Goal: Task Accomplishment & Management: Manage account settings

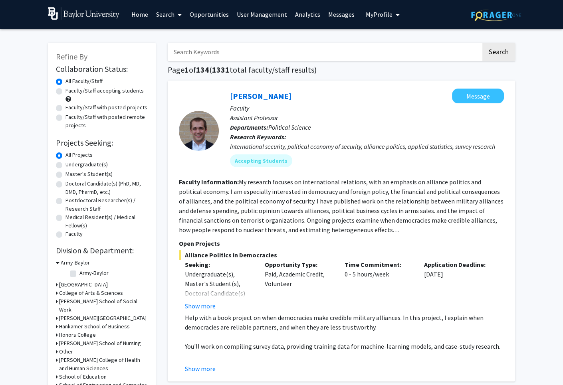
click at [328, 10] on link "Messages" at bounding box center [341, 14] width 34 height 28
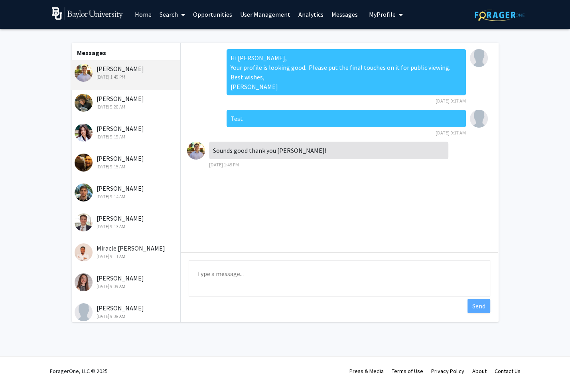
click at [369, 18] on span "My Profile" at bounding box center [382, 14] width 27 height 8
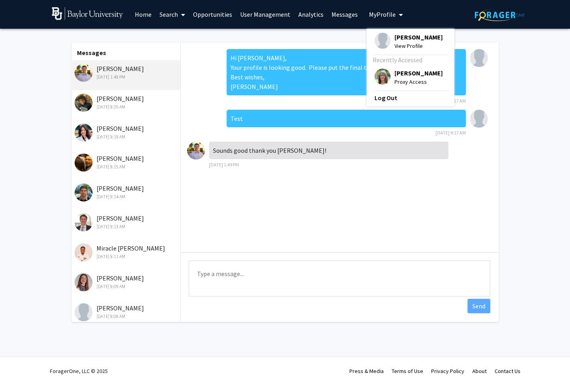
click at [382, 77] on img at bounding box center [383, 77] width 16 height 16
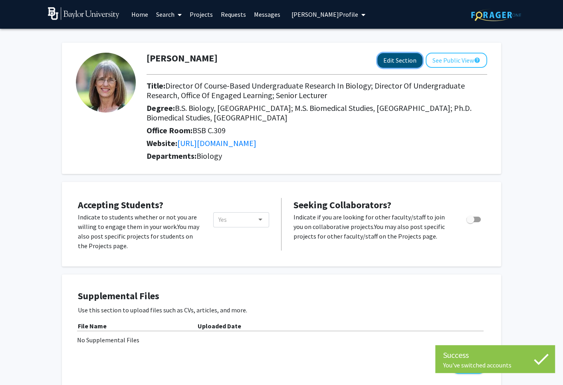
click at [388, 54] on button "Edit Section" at bounding box center [399, 60] width 45 height 15
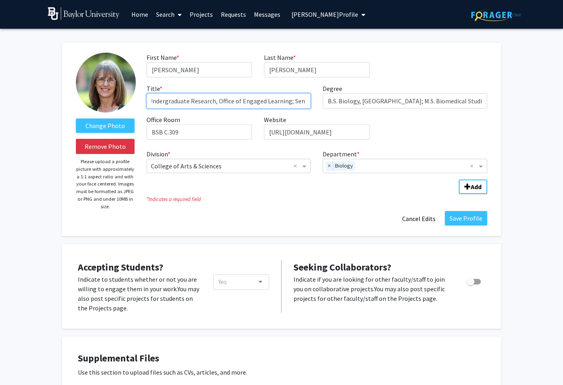
scroll to position [0, 222]
drag, startPoint x: 284, startPoint y: 101, endPoint x: 317, endPoint y: 101, distance: 33.5
click at [311, 101] on input "Director of Course-Based Undergraduate Research in Biology; Director of Undergr…" at bounding box center [229, 100] width 164 height 15
click at [395, 133] on div "First Name * required [PERSON_NAME] Last Name * required [PERSON_NAME] Title * …" at bounding box center [317, 99] width 352 height 93
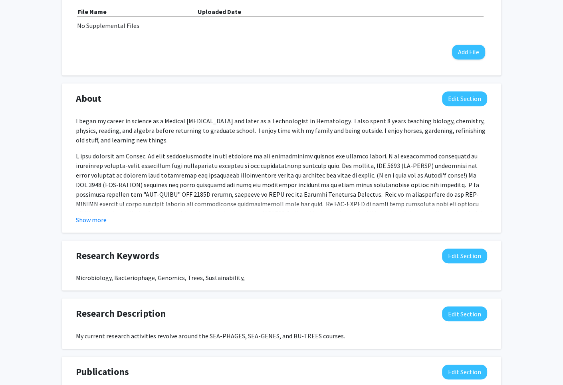
scroll to position [376, 0]
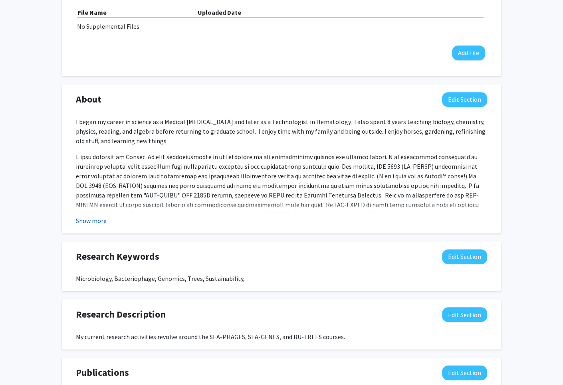
click at [96, 222] on button "Show more" at bounding box center [91, 221] width 31 height 10
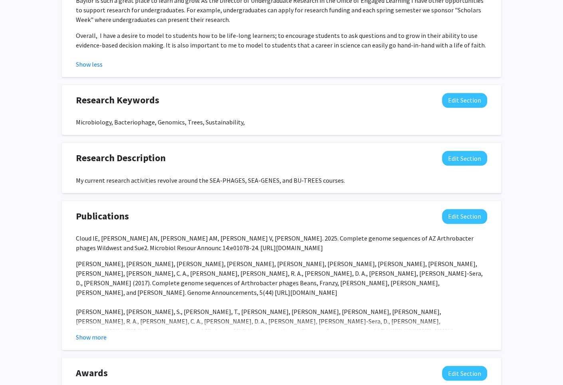
scroll to position [663, 0]
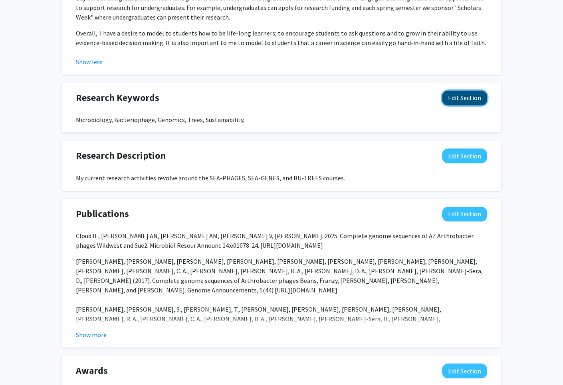
click at [462, 91] on button "Edit Section" at bounding box center [464, 98] width 45 height 15
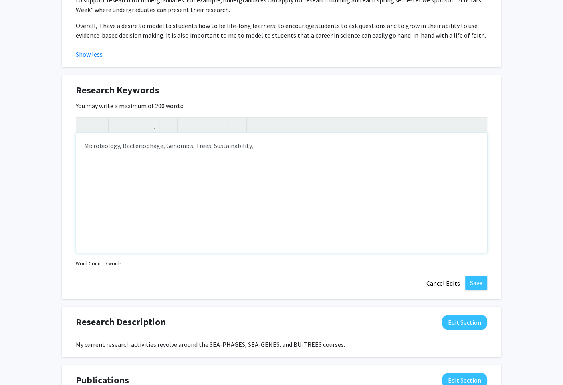
scroll to position [671, 0]
click at [191, 137] on div "Microbiology, Bacteriophage, Genomics, Trees, Sustainability," at bounding box center [281, 193] width 410 height 120
click at [197, 134] on div "Microbiology, Bacteriophage, Genomics, molecular biology Trees, Sustainability," at bounding box center [281, 193] width 410 height 120
click at [221, 135] on div "Microbiology, Bacteriophage, Genomics, Molecular biology Trees, Sustainability," at bounding box center [281, 193] width 410 height 120
click at [311, 139] on div "Microbiology, Bacteriophage, Genomics, Molecular Biology Trees, Sustainability," at bounding box center [281, 193] width 410 height 120
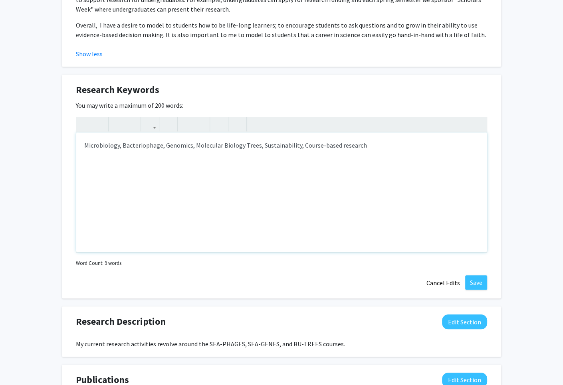
type textarea "Microbiology, Bacteriophage, Genomics, Molecular Biology Trees, Sustainability,…"
click at [477, 275] on button "Save" at bounding box center [476, 282] width 22 height 14
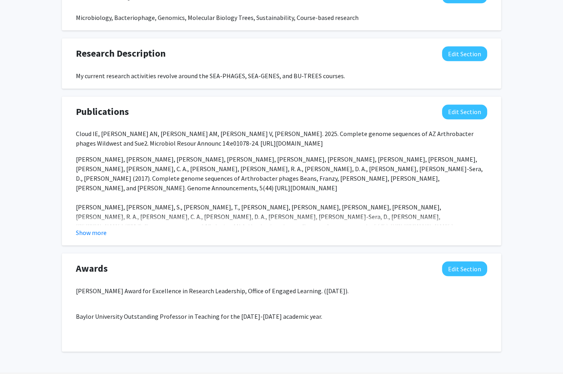
scroll to position [771, 0]
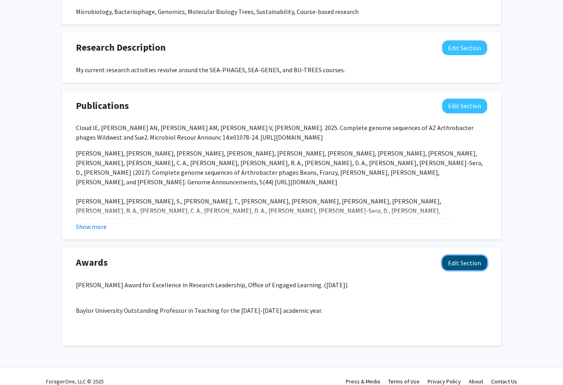
click at [466, 255] on button "Edit Section" at bounding box center [464, 262] width 45 height 15
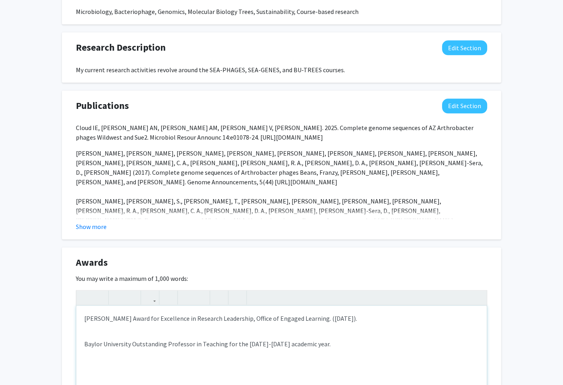
click at [82, 306] on div "[PERSON_NAME] Award for Excellence in Research Leadership, Office of Engaged Le…" at bounding box center [281, 366] width 410 height 120
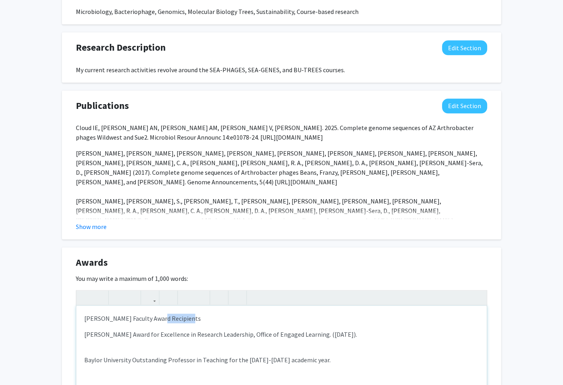
drag, startPoint x: 190, startPoint y: 310, endPoint x: 158, endPoint y: 310, distance: 31.9
click at [158, 314] on p "[PERSON_NAME] Faculty Award Recipients" at bounding box center [281, 319] width 394 height 10
click at [140, 314] on p "[PERSON_NAME] Faculty Award" at bounding box center [281, 319] width 394 height 10
click at [186, 314] on p "[PERSON_NAME] Faculty Teaching Award" at bounding box center [281, 319] width 394 height 10
click at [90, 341] on div "[PERSON_NAME] Faculty Teaching Award , [US_STATE] Branch American Society of Mi…" at bounding box center [281, 366] width 410 height 120
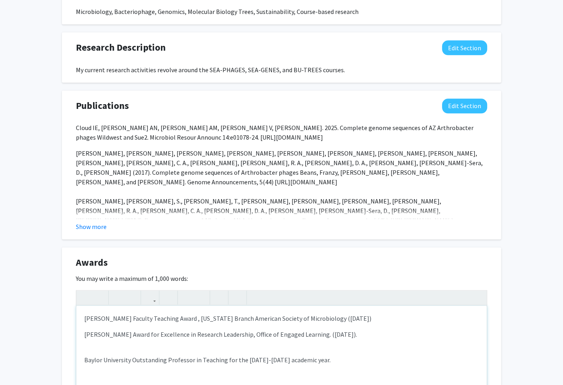
type textarea "<p>[PERSON_NAME] Faculty Teaching Award , [US_STATE] Branch American Society of…"
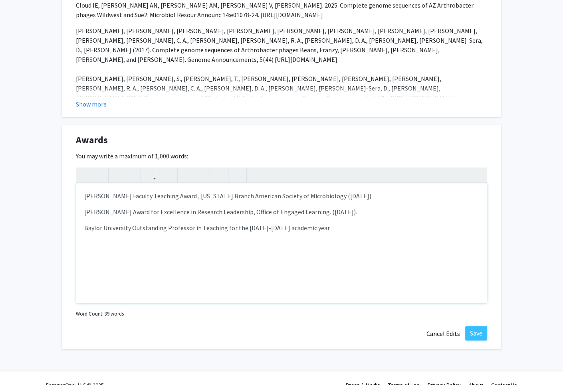
scroll to position [896, 0]
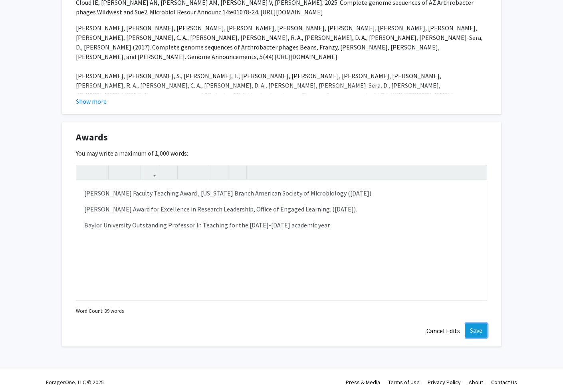
click at [478, 323] on button "Save" at bounding box center [476, 330] width 22 height 14
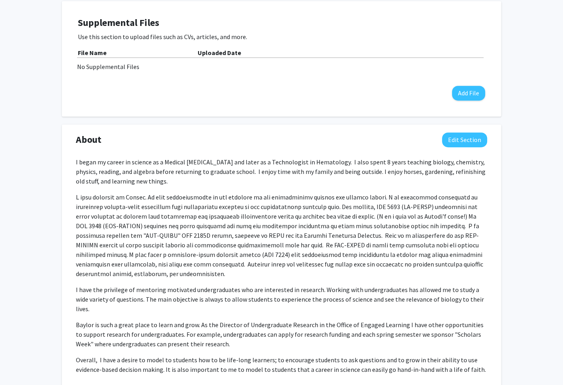
scroll to position [401, 0]
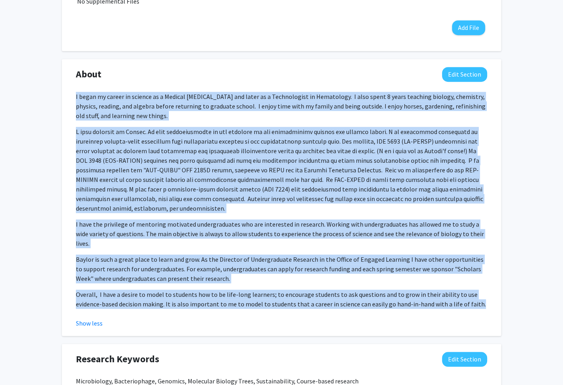
drag, startPoint x: 74, startPoint y: 95, endPoint x: 182, endPoint y: 309, distance: 239.8
click at [182, 309] on div "I began my career in science as a Medical [MEDICAL_DATA] and later as a Technol…" at bounding box center [281, 210] width 423 height 236
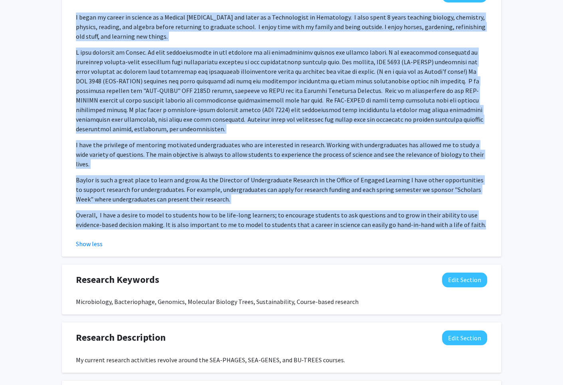
scroll to position [481, 0]
copy div "L ipsum do sitame co adipisc el s Doeiusm Temporinci Utlaboreet dol magna al e …"
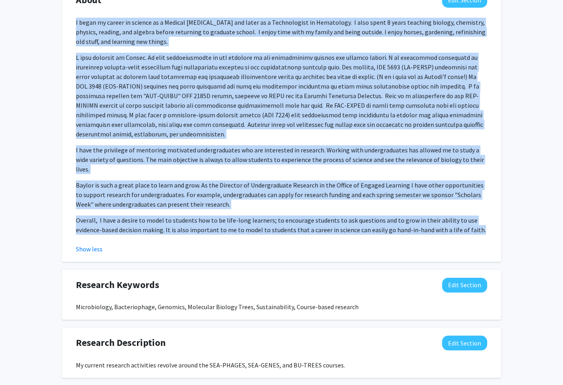
click at [304, 87] on p at bounding box center [281, 96] width 411 height 86
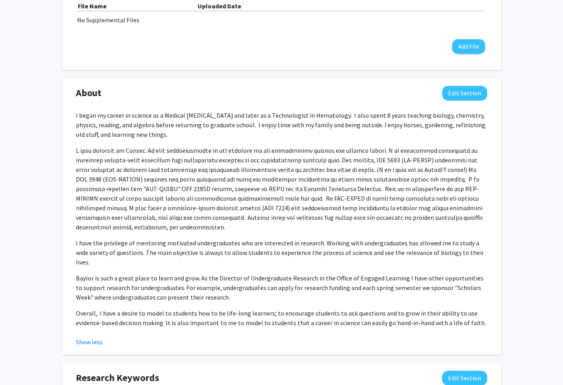
scroll to position [382, 0]
click at [160, 135] on p "I began my career in science as a Medical [MEDICAL_DATA] and later as a Technol…" at bounding box center [281, 125] width 411 height 29
click at [470, 88] on button "Edit Section" at bounding box center [464, 93] width 45 height 15
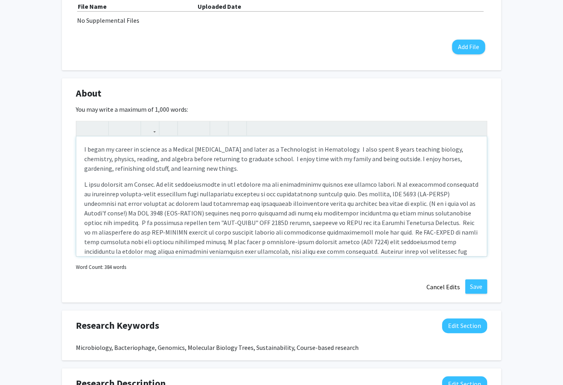
drag, startPoint x: 83, startPoint y: 146, endPoint x: 242, endPoint y: 164, distance: 159.6
click at [242, 164] on div "I began my career in science as a Medical [MEDICAL_DATA] and later as a Technol…" at bounding box center [281, 197] width 410 height 120
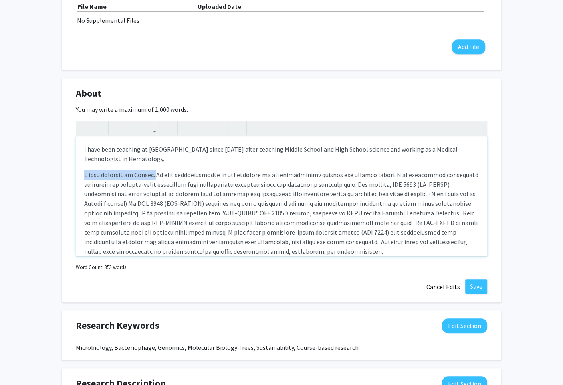
drag, startPoint x: 150, startPoint y: 173, endPoint x: 75, endPoint y: 176, distance: 75.1
click at [76, 176] on div "I have been teaching at [GEOGRAPHIC_DATA] since [DATE] after teaching Middle Sc…" at bounding box center [281, 197] width 410 height 120
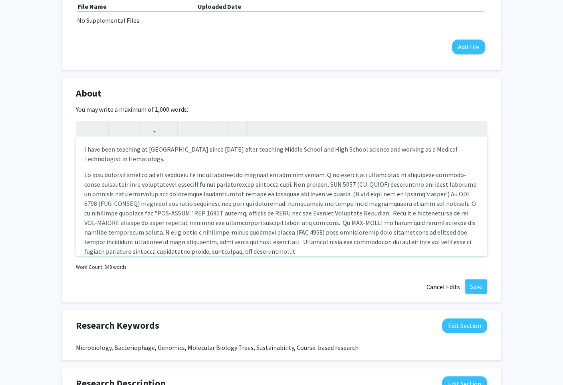
click at [147, 174] on p "Note to users with screen readers: Please deactivate our accessibility plugin f…" at bounding box center [281, 213] width 394 height 86
click at [155, 174] on p "Note to users with screen readers: Please deactivate our accessibility plugin f…" at bounding box center [281, 213] width 394 height 86
click at [274, 175] on p "Note to users with screen readers: Please deactivate our accessibility plugin f…" at bounding box center [281, 213] width 394 height 86
click at [328, 173] on p "Note to users with screen readers: Please deactivate our accessibility plugin f…" at bounding box center [281, 213] width 394 height 86
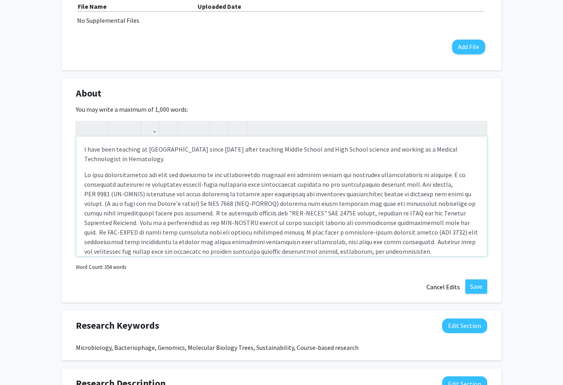
click at [143, 177] on p "Note to users with screen readers: Please deactivate our accessibility plugin f…" at bounding box center [281, 213] width 394 height 86
click at [157, 172] on p "Note to users with screen readers: Please deactivate our accessibility plugin f…" at bounding box center [281, 213] width 394 height 86
click at [188, 175] on p "Note to users with screen readers: Please deactivate our accessibility plugin f…" at bounding box center [281, 213] width 394 height 86
click at [254, 174] on p "Note to users with screen readers: Please deactivate our accessibility plugin f…" at bounding box center [281, 213] width 394 height 86
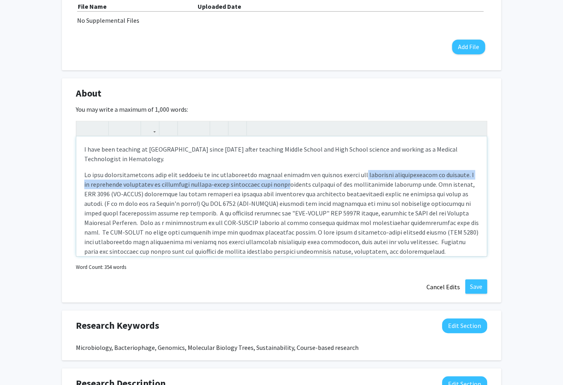
drag, startPoint x: 356, startPoint y: 178, endPoint x: 279, endPoint y: 186, distance: 77.8
click at [279, 186] on p "Note to users with screen readers: Please deactivate our accessibility plugin f…" at bounding box center [281, 213] width 394 height 86
click at [275, 185] on p "Note to users with screen readers: Please deactivate our accessibility plugin f…" at bounding box center [281, 213] width 394 height 86
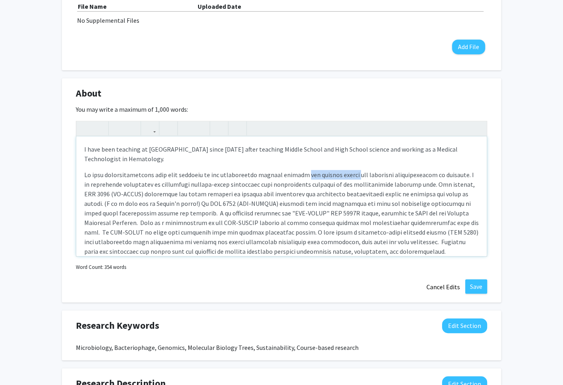
drag, startPoint x: 298, startPoint y: 175, endPoint x: 348, endPoint y: 176, distance: 49.5
click at [348, 176] on p "Note to users with screen readers: Please deactivate our accessibility plugin f…" at bounding box center [281, 213] width 394 height 86
click at [309, 175] on p "Note to users with screen readers: Please deactivate our accessibility plugin f…" at bounding box center [281, 213] width 394 height 86
click at [333, 174] on p "Note to users with screen readers: Please deactivate our accessibility plugin f…" at bounding box center [281, 213] width 394 height 86
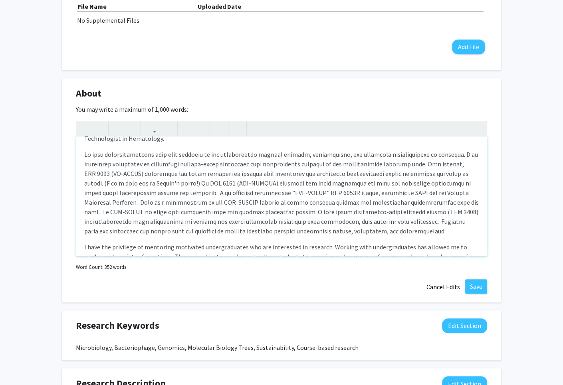
scroll to position [23, 0]
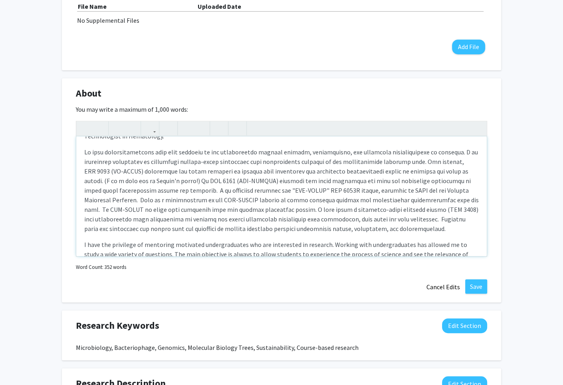
click at [413, 160] on p "Note to users with screen readers: Please deactivate our accessibility plugin f…" at bounding box center [281, 190] width 394 height 86
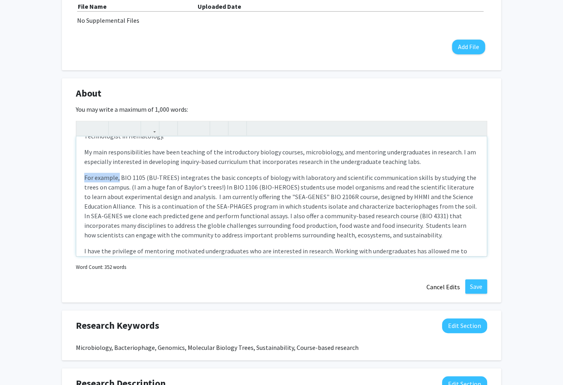
drag, startPoint x: 119, startPoint y: 178, endPoint x: 71, endPoint y: 172, distance: 48.8
click at [76, 172] on div "I have been teaching at [GEOGRAPHIC_DATA] since [DATE] after teaching Middle Sc…" at bounding box center [281, 197] width 410 height 120
drag, startPoint x: 141, startPoint y: 178, endPoint x: 65, endPoint y: 177, distance: 76.2
click at [76, 177] on div "I have been teaching at [GEOGRAPHIC_DATA] since [DATE] after teaching Middle Sc…" at bounding box center [281, 197] width 410 height 120
click at [204, 188] on p "BIO 1105 (BU-TREES) integrates the basic concepts of biology with laboratory an…" at bounding box center [281, 206] width 394 height 67
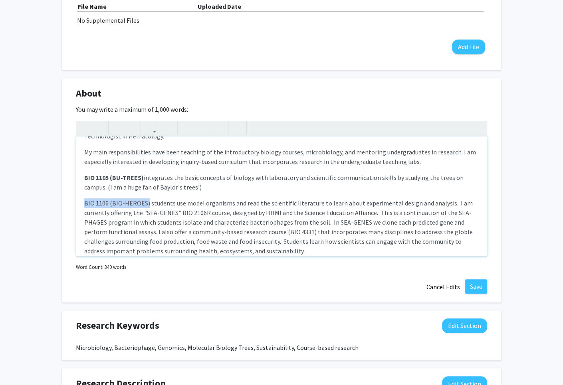
drag, startPoint x: 147, startPoint y: 204, endPoint x: 63, endPoint y: 202, distance: 84.2
click at [76, 202] on div "I have been teaching at [GEOGRAPHIC_DATA] since [DATE] after teaching Middle Sc…" at bounding box center [281, 197] width 410 height 120
click at [219, 198] on p "BIO 1106 (BIO-HEROES) students use model organisms and read the scientific lite…" at bounding box center [281, 226] width 394 height 57
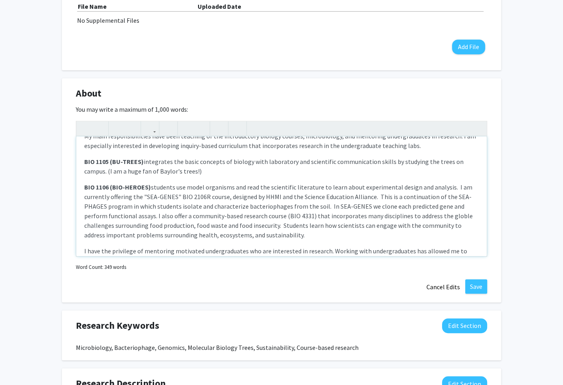
scroll to position [39, 0]
click at [451, 185] on p "BIO 1106 (BIO-HEROES) students use model organisms and read the scientific lite…" at bounding box center [281, 210] width 394 height 57
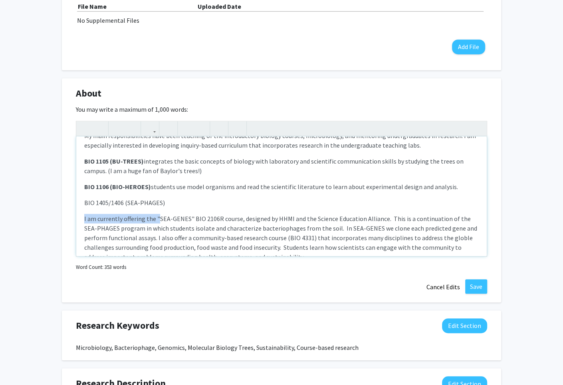
drag, startPoint x: 157, startPoint y: 217, endPoint x: 72, endPoint y: 217, distance: 84.6
click at [76, 216] on div "I have been teaching at [GEOGRAPHIC_DATA] since [DATE] after teaching Middle Sc…" at bounding box center [281, 197] width 410 height 120
click at [157, 216] on p "BIO 2106-RES (SEA-GENES" BIO 2106R course, designed by HHMI and the Science Edu…" at bounding box center [281, 238] width 394 height 48
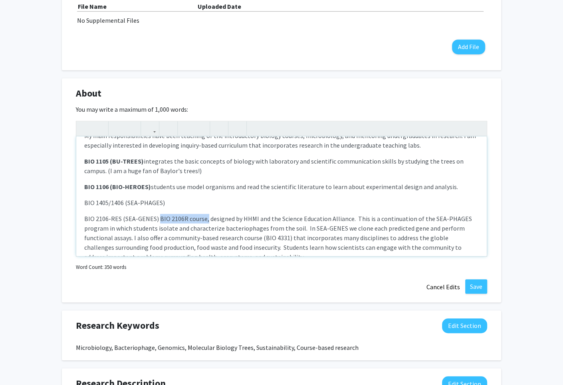
drag, startPoint x: 205, startPoint y: 218, endPoint x: 157, endPoint y: 215, distance: 48.0
click at [157, 215] on p "BIO 2106-RES (SEA-GENES) BIO 2106R course, designed by HHMI and the Science Edu…" at bounding box center [281, 238] width 394 height 48
drag, startPoint x: 158, startPoint y: 219, endPoint x: 34, endPoint y: 218, distance: 124.2
click at [76, 218] on div "I have been teaching at [GEOGRAPHIC_DATA] since [DATE] after teaching Middle Sc…" at bounding box center [281, 197] width 410 height 120
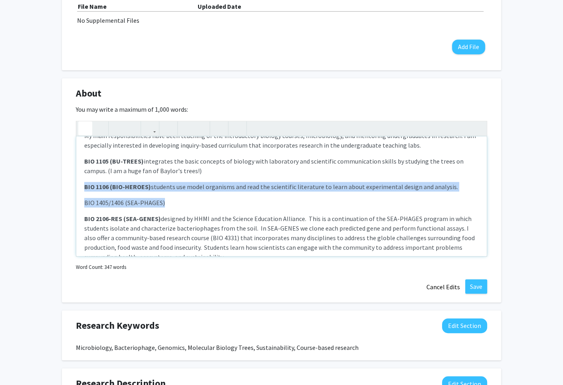
drag, startPoint x: 164, startPoint y: 202, endPoint x: 74, endPoint y: 190, distance: 91.0
click at [76, 190] on div "I have been teaching at [GEOGRAPHIC_DATA] since [DATE] after teaching Middle Sc…" at bounding box center [281, 197] width 410 height 120
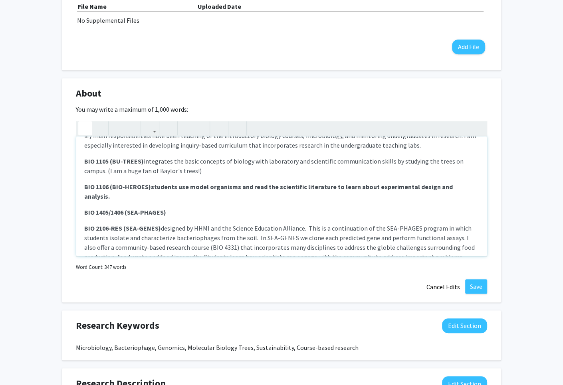
click at [384, 224] on p "BIO 2106-RES (SEA-GENES) designed by HHMI and the Science Education Alliance. T…" at bounding box center [281, 248] width 394 height 48
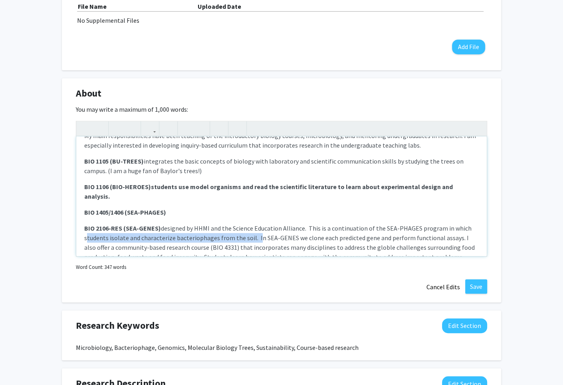
drag, startPoint x: 81, startPoint y: 229, endPoint x: 253, endPoint y: 226, distance: 172.1
click at [253, 226] on div "I have been teaching at [GEOGRAPHIC_DATA] since [DATE] after teaching Middle Sc…" at bounding box center [281, 197] width 410 height 120
copy p "students isolate and characterize bacteriophages from the soil."
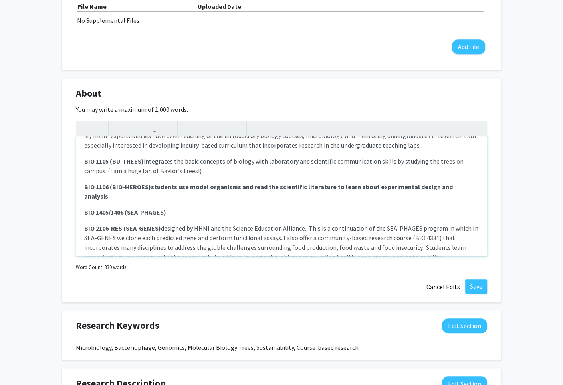
click at [184, 208] on p "BIO 1405/1406 (SEA-PHAGES)" at bounding box center [281, 213] width 394 height 10
drag, startPoint x: 444, startPoint y: 219, endPoint x: 486, endPoint y: 216, distance: 42.4
click at [486, 216] on div "I have been teaching at [GEOGRAPHIC_DATA] since [DATE] after teaching Middle Sc…" at bounding box center [281, 197] width 410 height 120
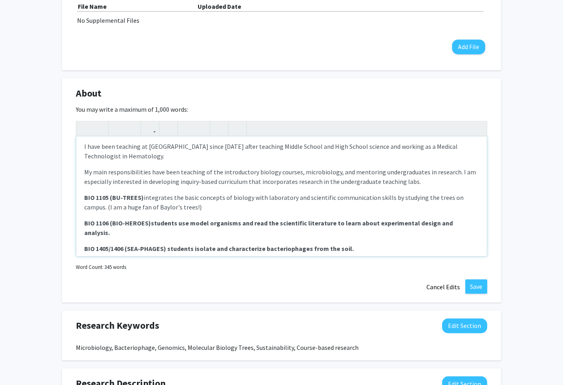
scroll to position [0, 0]
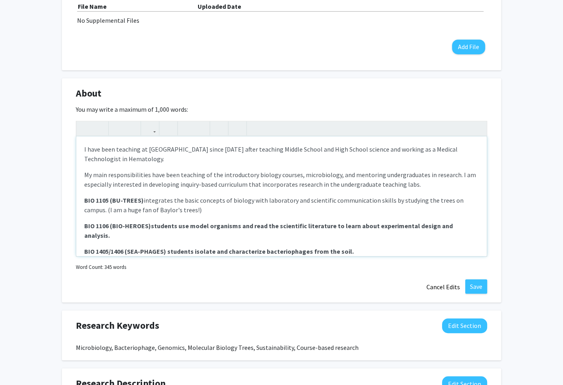
click at [150, 173] on p "My main responsibilities have been teaching of the introductory biology courses…" at bounding box center [281, 179] width 394 height 19
drag, startPoint x: 95, startPoint y: 173, endPoint x: 107, endPoint y: 177, distance: 12.9
click at [107, 177] on p "My main responsibilities have been teaching of the introductory biology courses…" at bounding box center [281, 179] width 394 height 19
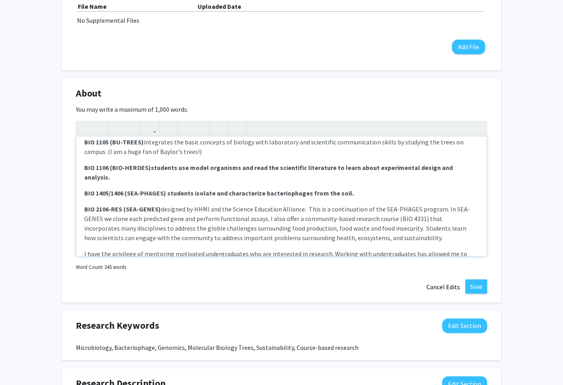
scroll to position [57, 0]
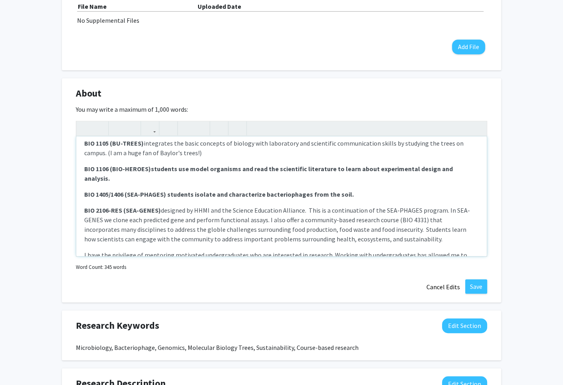
drag, startPoint x: 152, startPoint y: 168, endPoint x: 491, endPoint y: 164, distance: 339.0
click at [487, 164] on div "I have been teaching at [GEOGRAPHIC_DATA] since [DATE] after teaching Middle Sc…" at bounding box center [281, 197] width 410 height 120
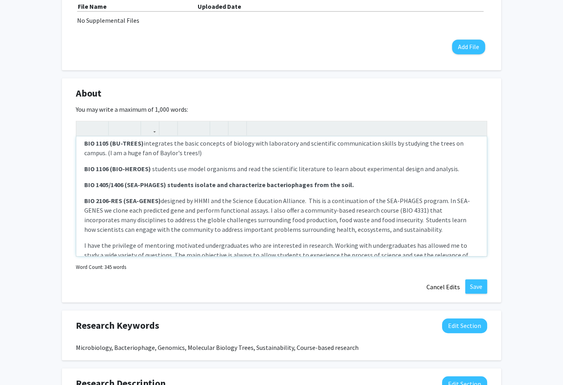
click at [393, 192] on div "I have been teaching at [GEOGRAPHIC_DATA] since [DATE] after teaching Middle Sc…" at bounding box center [281, 197] width 410 height 120
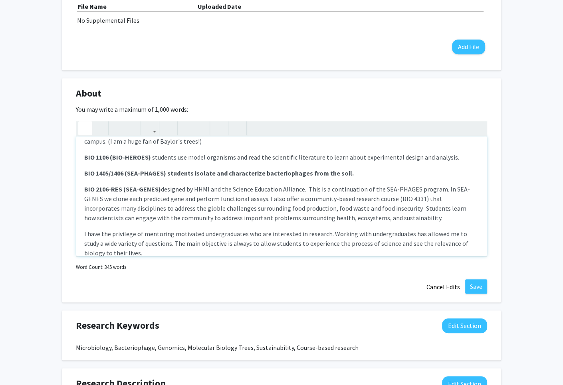
scroll to position [69, 0]
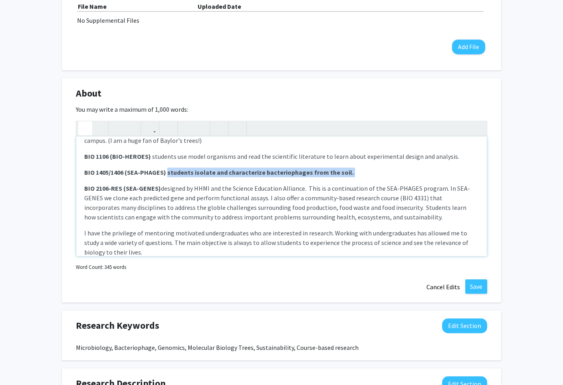
drag, startPoint x: 168, startPoint y: 169, endPoint x: 360, endPoint y: 178, distance: 192.2
click at [360, 179] on div "I have been teaching at [GEOGRAPHIC_DATA] since [DATE] after teaching Middle Sc…" at bounding box center [281, 197] width 410 height 120
click at [363, 169] on p "BIO 1405/1406 (SEA-PHAGES) students isolate and characterize bacteriophages fro…" at bounding box center [281, 173] width 394 height 10
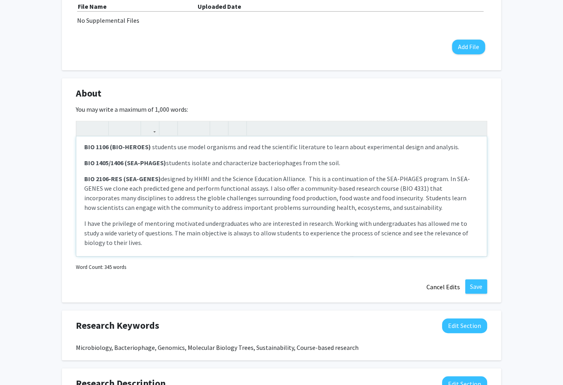
scroll to position [77, 0]
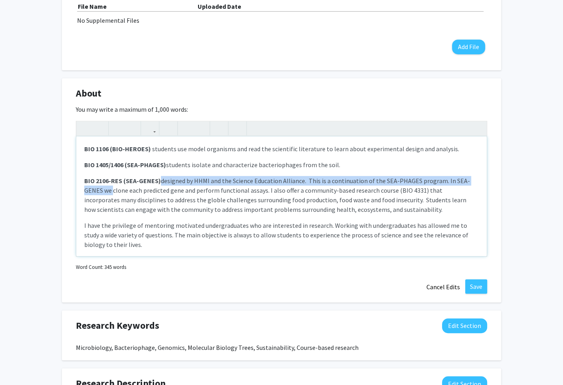
drag, startPoint x: 161, startPoint y: 180, endPoint x: 111, endPoint y: 193, distance: 51.0
click at [111, 193] on p "BIO 2106-RES (SEA-GENES) designed by HHMI and the Science Education Alliance. T…" at bounding box center [281, 195] width 394 height 38
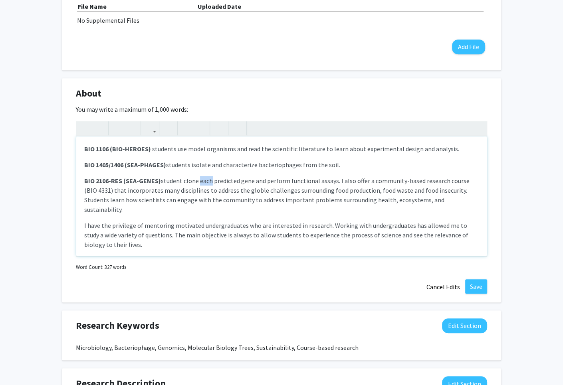
drag, startPoint x: 211, startPoint y: 180, endPoint x: 199, endPoint y: 180, distance: 12.4
click at [199, 180] on p "BIO 2106-RES (SEA-GENES) student clone each predicted gene and perform function…" at bounding box center [281, 195] width 394 height 38
click at [226, 182] on p "BIO 2106-RES (SEA-GENES) student clone predicted gene and perform functional as…" at bounding box center [281, 195] width 394 height 38
click at [341, 183] on p "BIO 2106-RES (SEA-GENES) student clone predicted phage gene and perform functio…" at bounding box center [281, 195] width 394 height 38
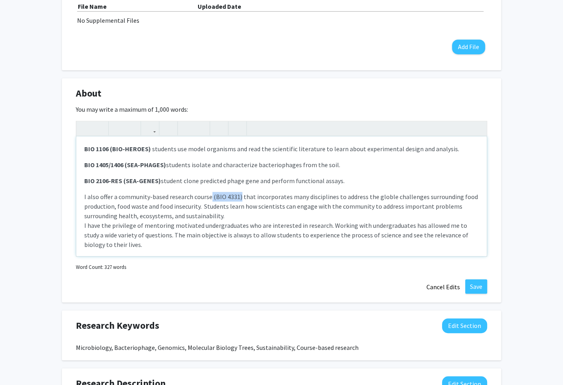
drag, startPoint x: 237, startPoint y: 195, endPoint x: 208, endPoint y: 193, distance: 28.8
click at [208, 193] on div "I have been teaching at [GEOGRAPHIC_DATA] since [DATE] after teaching Middle Sc…" at bounding box center [281, 197] width 410 height 120
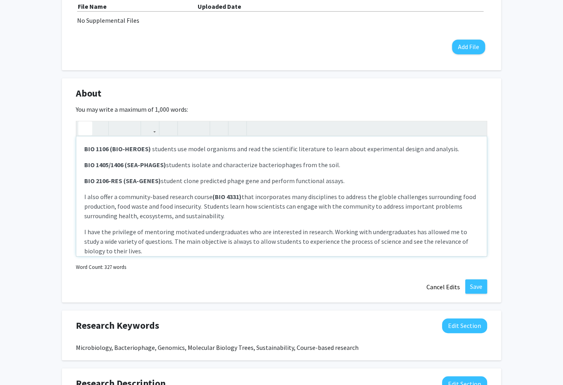
click at [388, 197] on p "I also offer a community-based research course (BIO 4331) that incorporates man…" at bounding box center [281, 206] width 394 height 29
type textarea "<p>I have been teaching at [GEOGRAPHIC_DATA] since [DATE] after teaching Middle…"
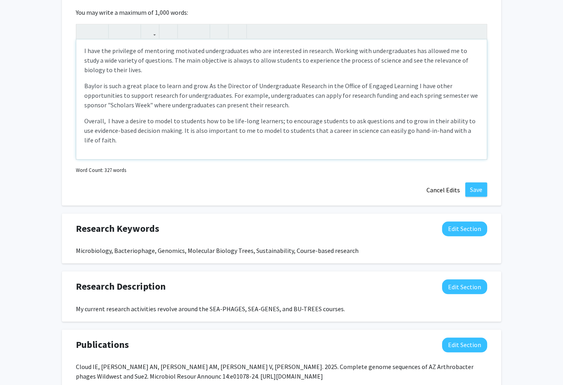
scroll to position [480, 0]
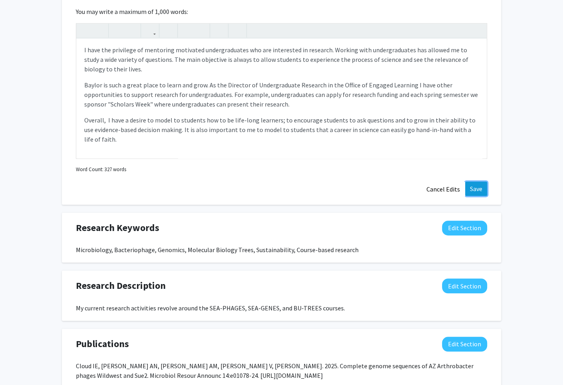
click at [475, 183] on button "Save" at bounding box center [476, 189] width 22 height 14
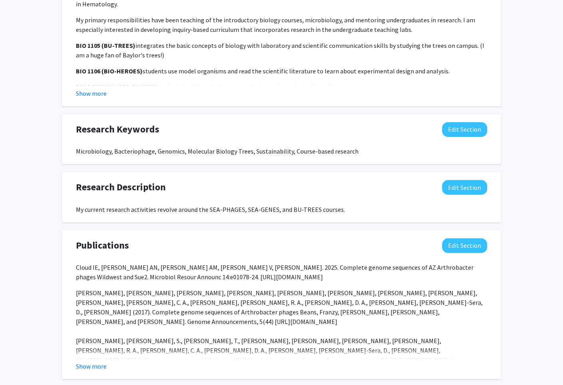
scroll to position [506, 0]
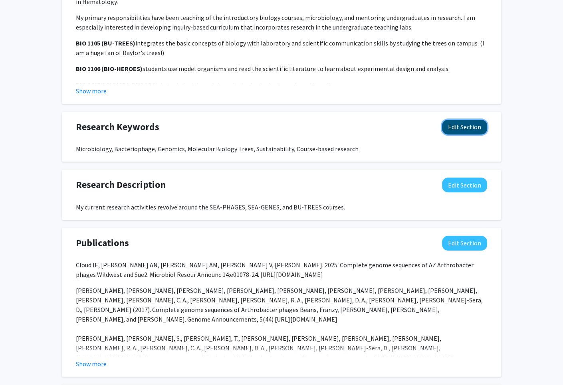
click at [455, 127] on button "Edit Section" at bounding box center [464, 127] width 45 height 15
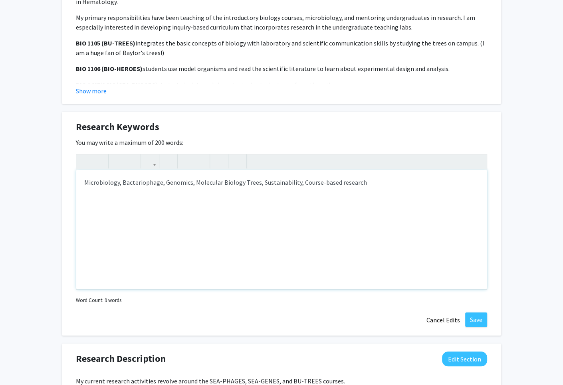
click at [335, 184] on div "Microbiology, Bacteriophage, Genomics, Molecular Biology Trees, Sustainability,…" at bounding box center [281, 230] width 410 height 120
type textarea "Microbiology, Bacteriophage, Genomics, Molecular Biology Trees, Sustainability,…"
click at [473, 317] on button "Save" at bounding box center [476, 320] width 22 height 14
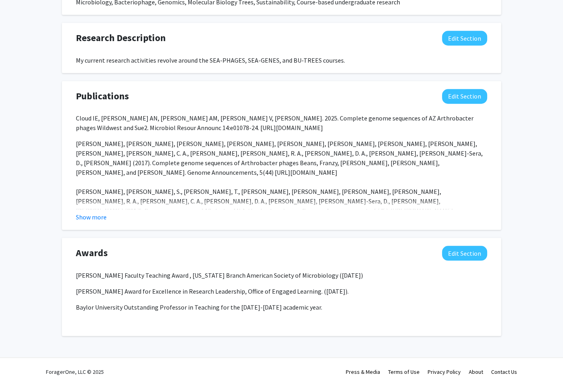
scroll to position [0, 0]
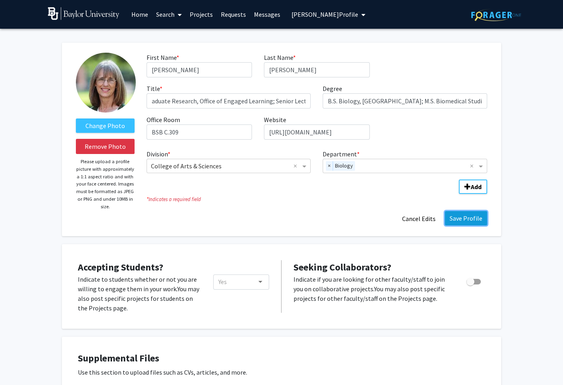
click at [464, 218] on button "Save Profile" at bounding box center [466, 218] width 42 height 14
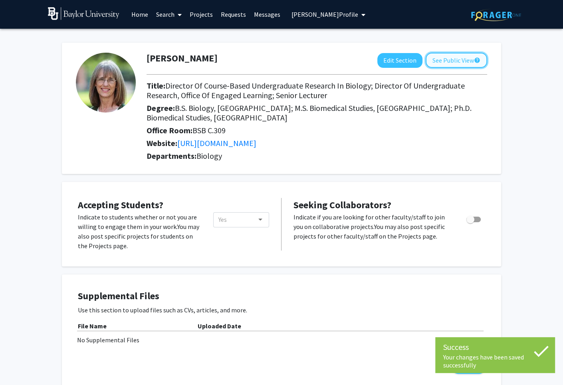
click at [444, 53] on button "See Public View help" at bounding box center [456, 60] width 61 height 15
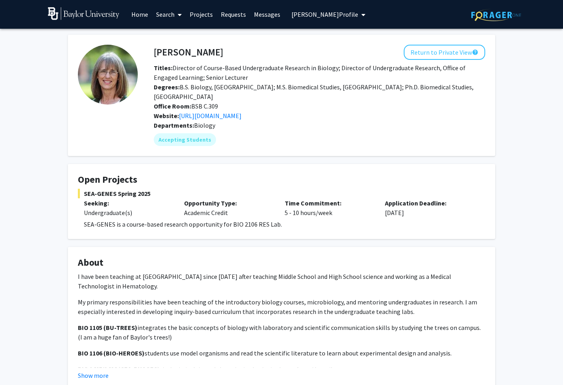
click at [342, 9] on button "[PERSON_NAME] Profile" at bounding box center [328, 14] width 79 height 29
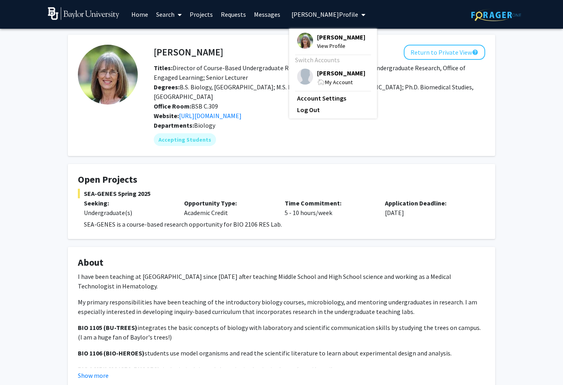
click at [338, 39] on span "[PERSON_NAME]" at bounding box center [341, 37] width 48 height 9
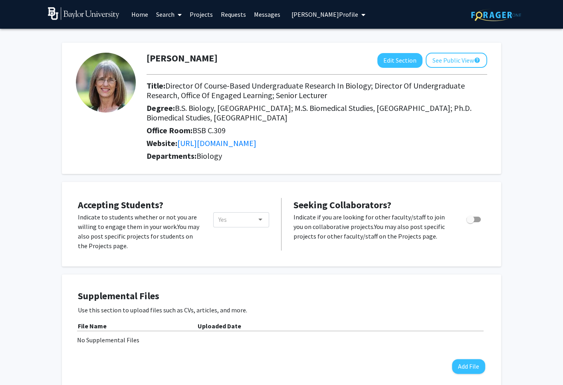
click at [167, 13] on link "Search" at bounding box center [169, 14] width 34 height 28
click at [170, 32] on span "Faculty/Staff" at bounding box center [181, 37] width 59 height 16
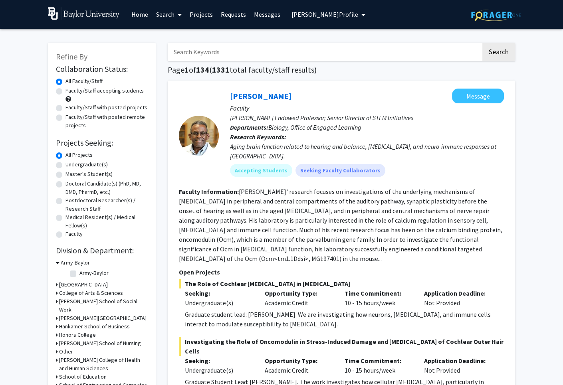
scroll to position [2, 0]
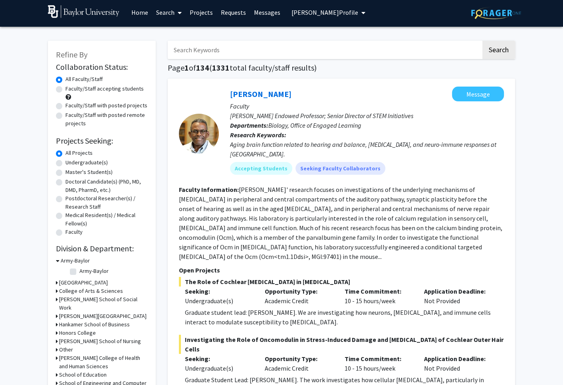
click at [65, 90] on label "Faculty/Staff accepting students" at bounding box center [104, 89] width 78 height 8
click at [65, 90] on input "Faculty/Staff accepting students" at bounding box center [67, 87] width 5 height 5
radio input "true"
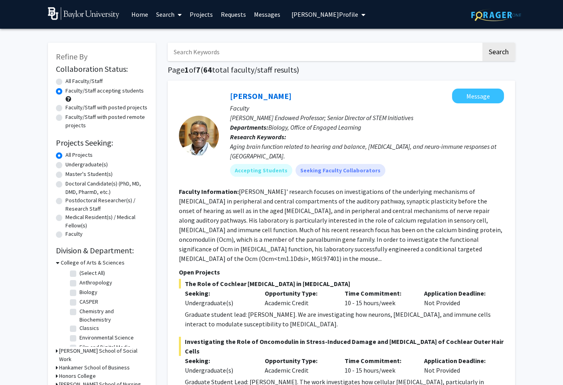
click at [308, 17] on span "[PERSON_NAME] Profile" at bounding box center [324, 14] width 67 height 8
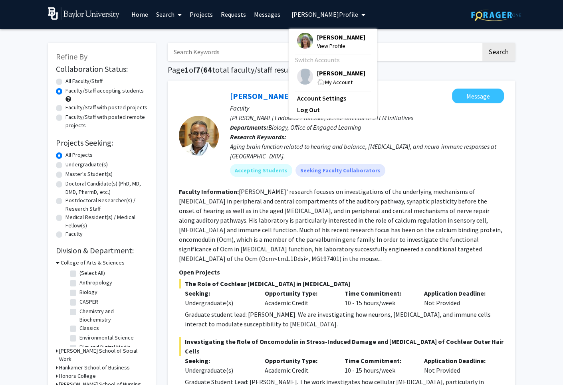
click at [319, 76] on span "[PERSON_NAME]" at bounding box center [341, 73] width 48 height 9
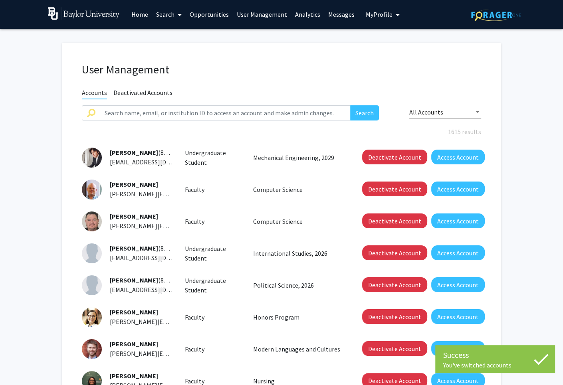
click at [296, 14] on link "Analytics" at bounding box center [307, 14] width 33 height 28
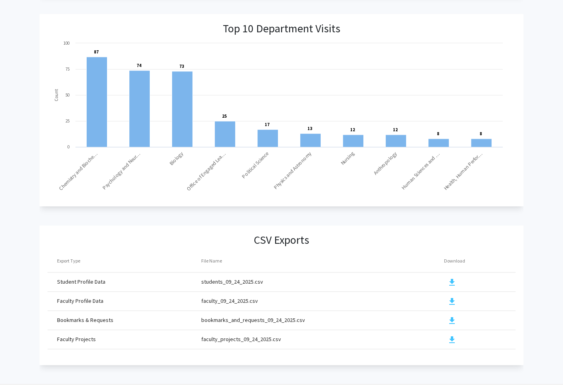
scroll to position [749, 0]
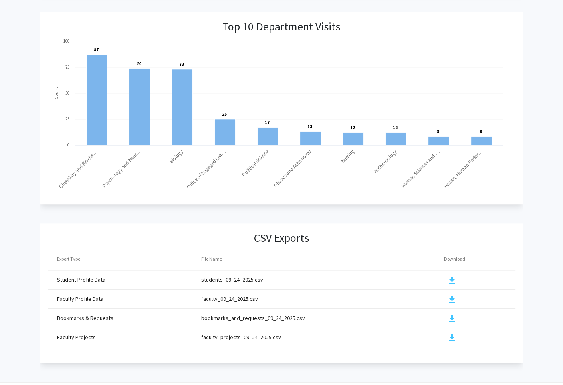
click at [280, 92] on rect at bounding box center [277, 117] width 459 height 160
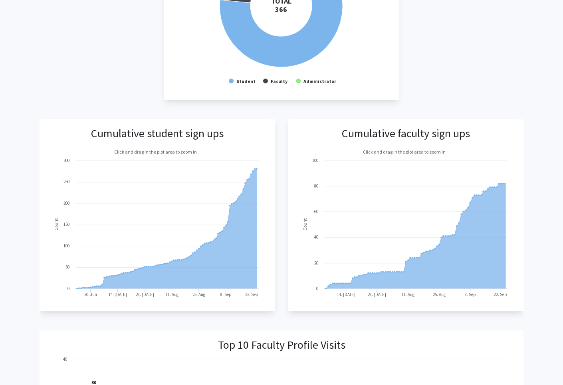
scroll to position [0, 0]
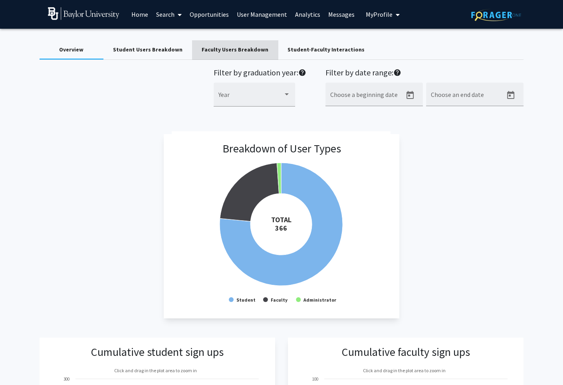
click at [244, 50] on div "Faculty Users Breakdown" at bounding box center [235, 50] width 67 height 8
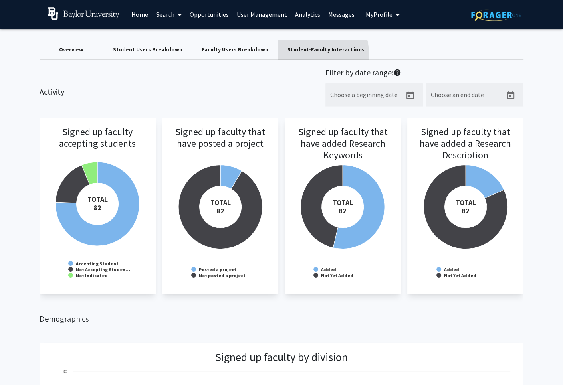
click at [300, 53] on div "Student-Faculty Interactions" at bounding box center [325, 50] width 77 height 8
